Goal: Register for event/course

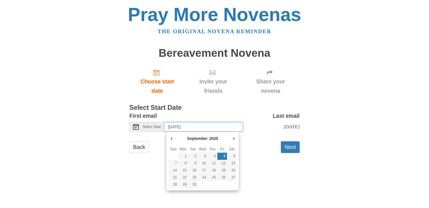
click at [176, 127] on input "Friday, September 5th" at bounding box center [204, 127] width 78 height 10
type input "Thursday, September 4th"
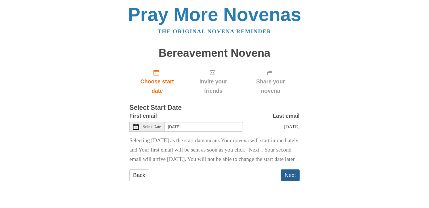
click at [284, 181] on button "Next" at bounding box center [290, 175] width 19 height 12
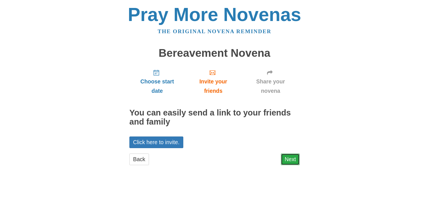
click at [293, 161] on link "Next" at bounding box center [290, 160] width 19 height 12
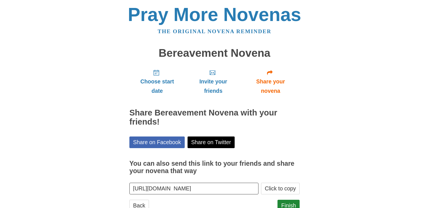
scroll to position [20, 0]
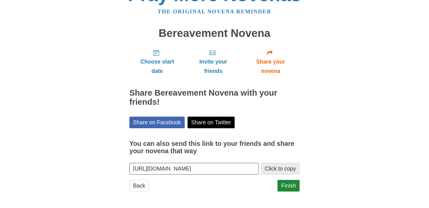
click at [281, 169] on button "Click to copy" at bounding box center [280, 169] width 39 height 12
click at [284, 168] on button "Click to copy" at bounding box center [280, 169] width 39 height 12
drag, startPoint x: 133, startPoint y: 169, endPoint x: 292, endPoint y: 176, distance: 159.0
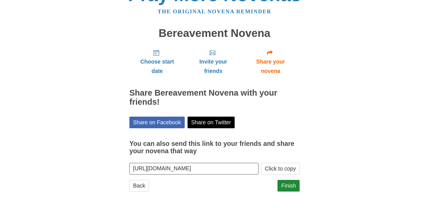
click at [292, 176] on div "Choose start date Invite your friends Share your novena Share Bereavement Noven…" at bounding box center [214, 121] width 170 height 152
click at [316, 135] on div "Pray More Novenas The original novena reminder Bereavement Novena Choose start …" at bounding box center [215, 94] width 332 height 228
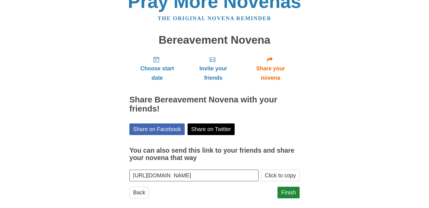
scroll to position [20, 0]
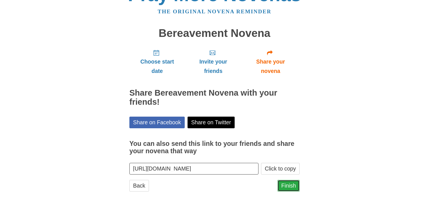
click at [291, 190] on link "Finish" at bounding box center [288, 186] width 22 height 12
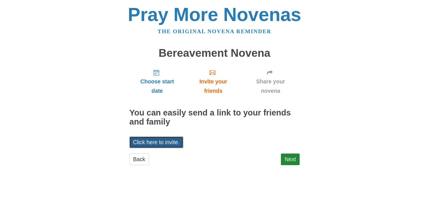
click at [168, 139] on link "Click here to invite." at bounding box center [156, 142] width 54 height 12
click at [141, 163] on link "Back" at bounding box center [139, 160] width 20 height 12
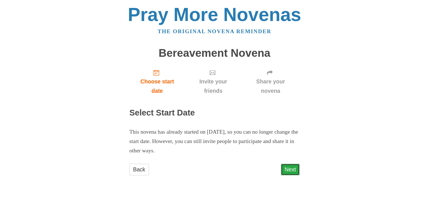
click at [297, 167] on link "Next" at bounding box center [290, 170] width 19 height 12
click at [289, 170] on link "Next" at bounding box center [290, 170] width 19 height 12
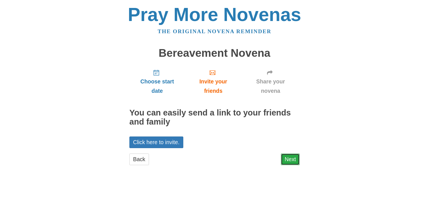
click at [287, 159] on link "Next" at bounding box center [290, 160] width 19 height 12
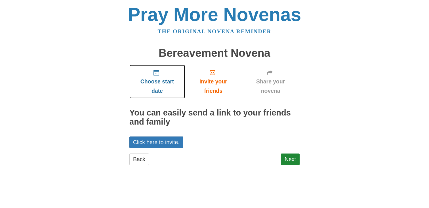
click at [156, 79] on span "Choose start date" at bounding box center [157, 86] width 44 height 19
